Goal: Task Accomplishment & Management: Use online tool/utility

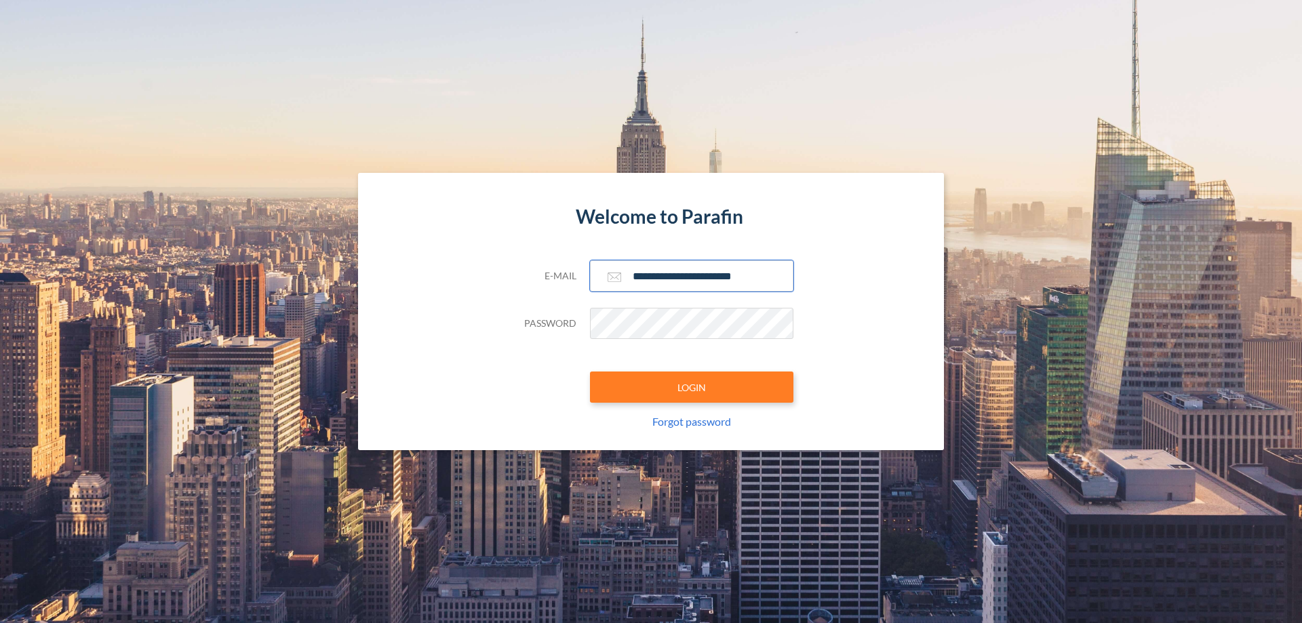
type input "**********"
click at [692, 387] on button "LOGIN" at bounding box center [691, 387] width 203 height 31
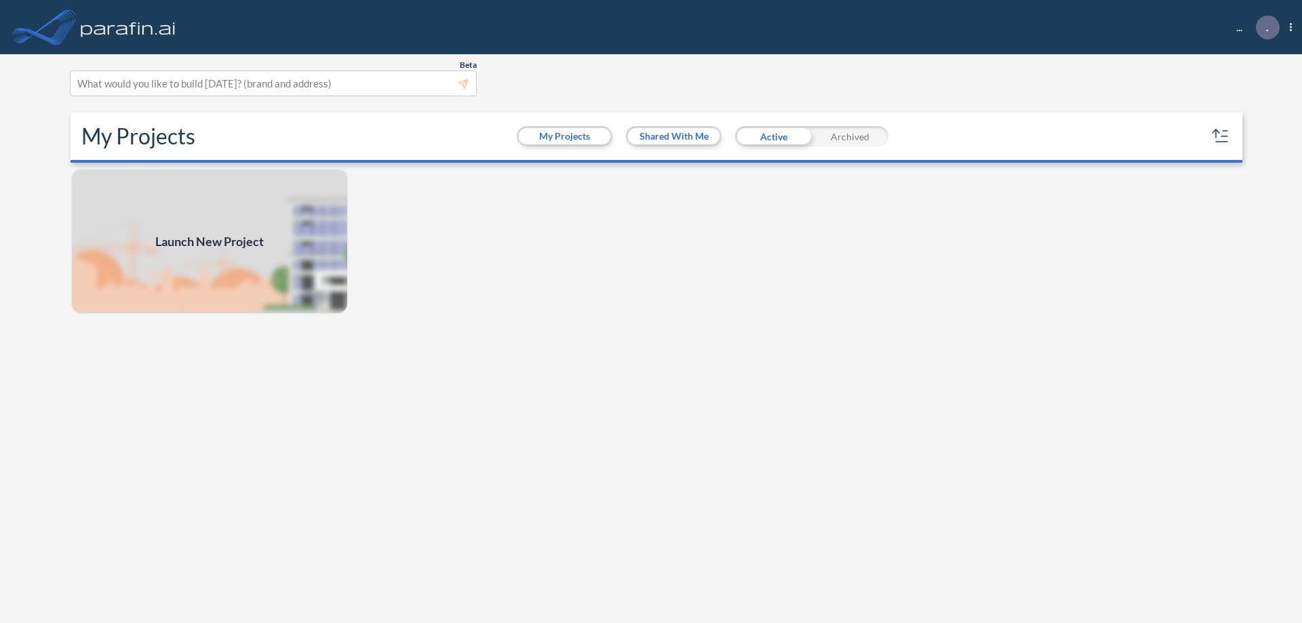
scroll to position [3, 0]
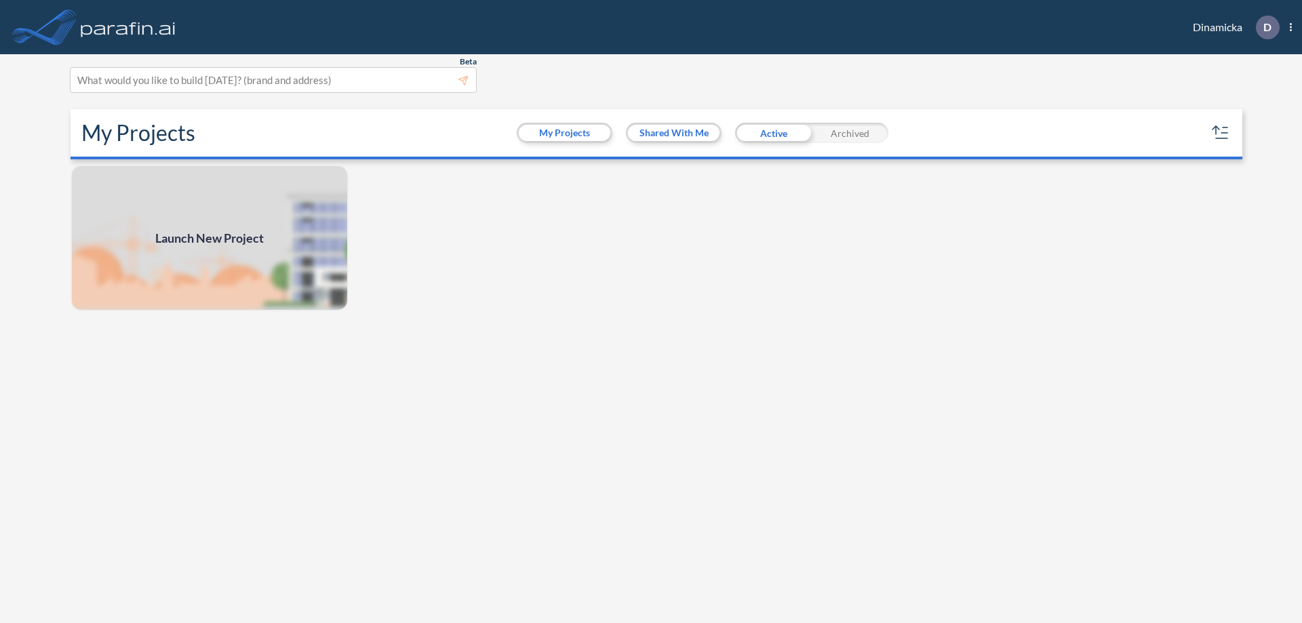
click at [210, 238] on span "Launch New Project" at bounding box center [209, 238] width 109 height 18
